Goal: Navigation & Orientation: Understand site structure

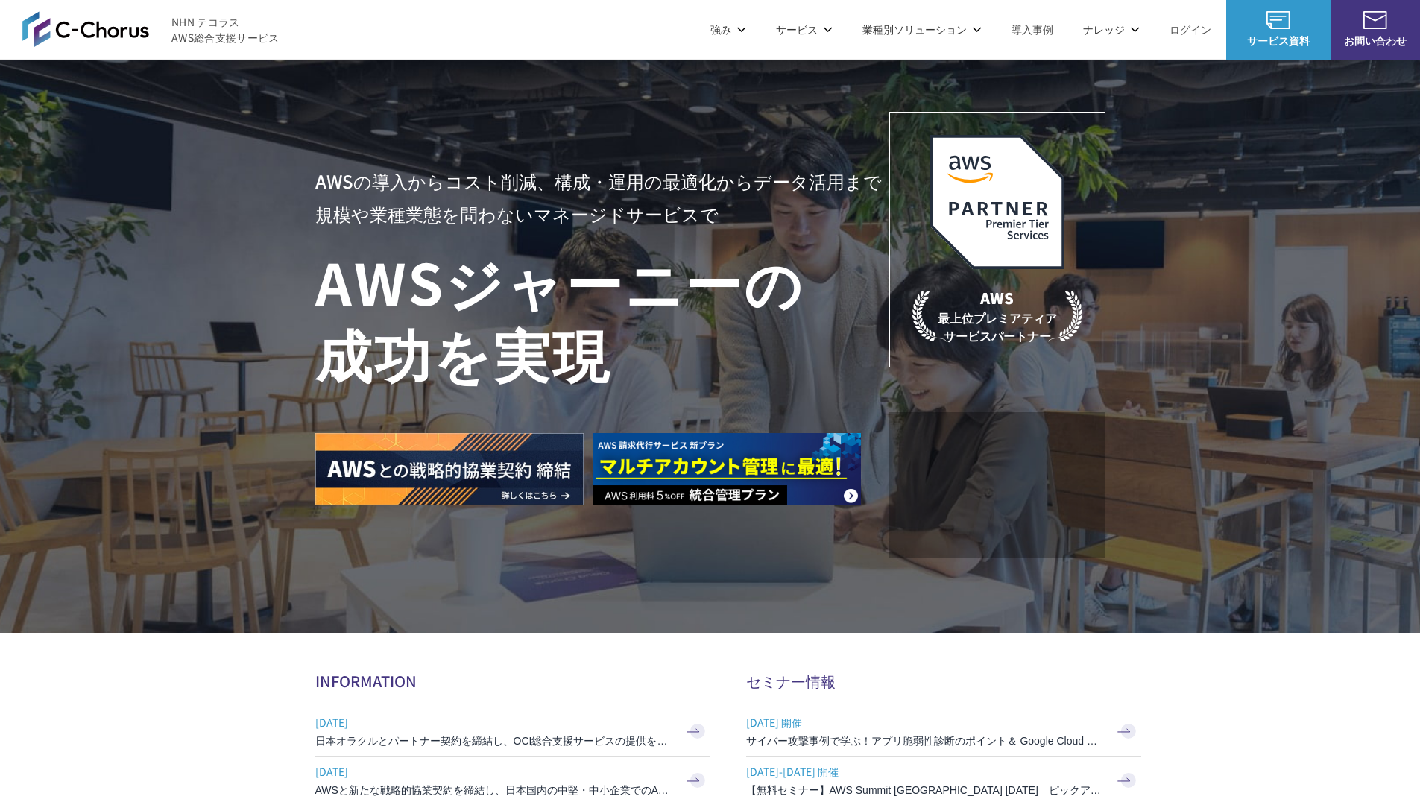
scroll to position [4465, 0]
